Goal: Entertainment & Leisure: Consume media (video, audio)

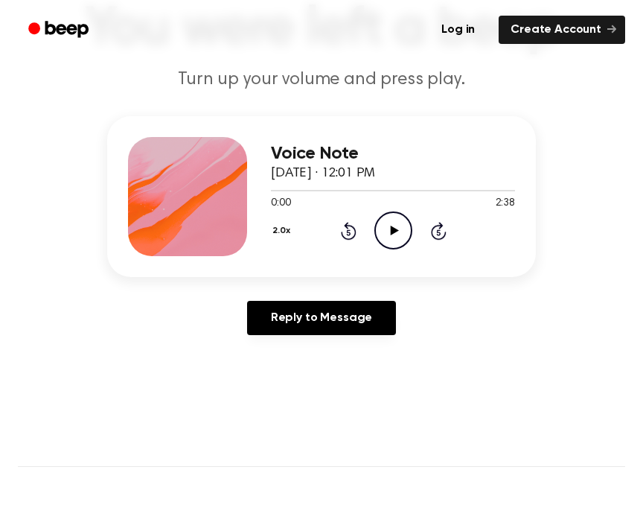
click at [392, 226] on icon "Play Audio" at bounding box center [394, 230] width 38 height 38
click at [395, 233] on icon at bounding box center [393, 231] width 7 height 10
click at [395, 233] on icon "Play Audio" at bounding box center [394, 230] width 38 height 38
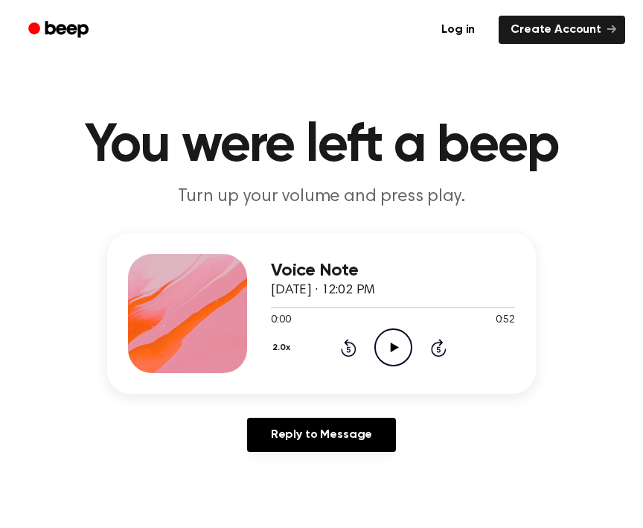
click at [414, 339] on div "2.0x Rewind 5 seconds Play Audio Skip 5 seconds" at bounding box center [393, 347] width 244 height 38
click at [402, 344] on icon "Play Audio" at bounding box center [394, 347] width 38 height 38
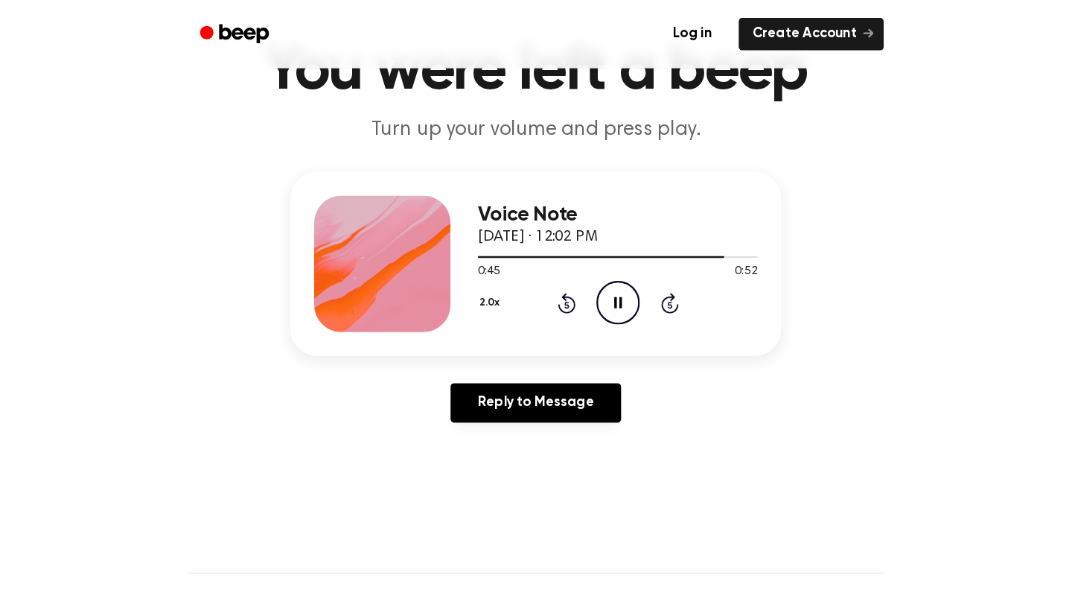
scroll to position [68, 0]
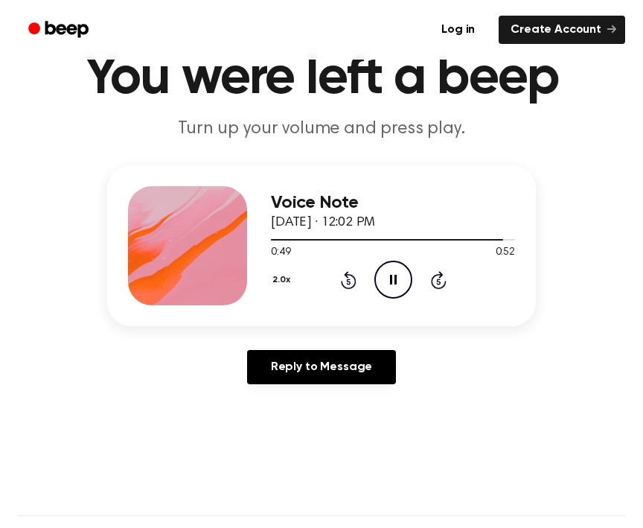
click at [382, 278] on icon "Pause Audio" at bounding box center [394, 280] width 38 height 38
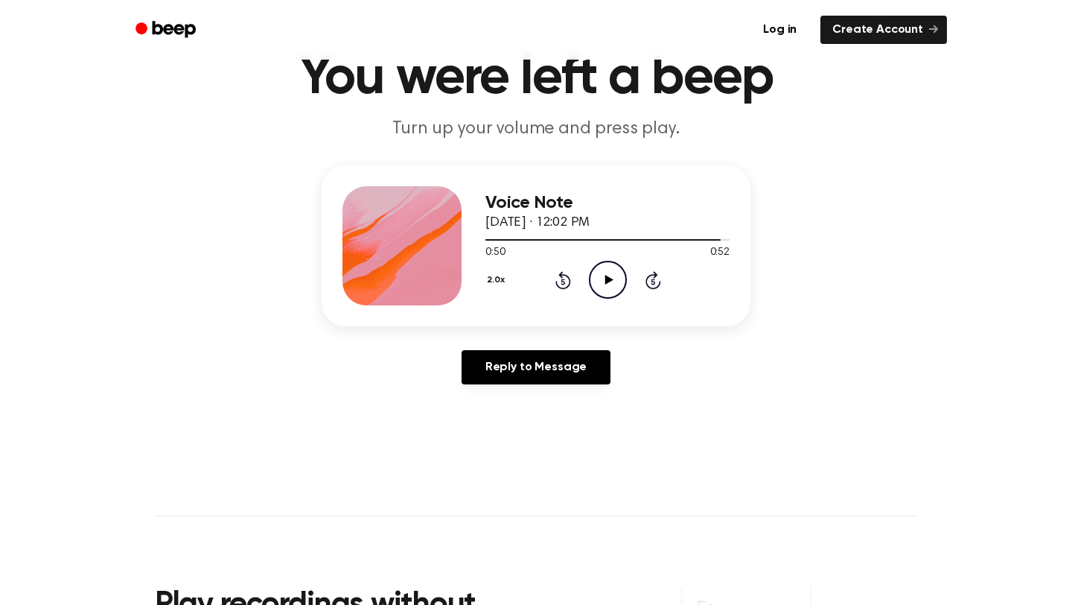
click at [606, 270] on icon "Play Audio" at bounding box center [608, 280] width 38 height 38
click at [526, 239] on div at bounding box center [607, 239] width 244 height 1
click at [608, 272] on icon "Play Audio" at bounding box center [608, 280] width 38 height 38
click at [486, 238] on div at bounding box center [607, 239] width 244 height 12
click at [608, 275] on icon at bounding box center [608, 280] width 7 height 10
